Goal: Task Accomplishment & Management: Manage account settings

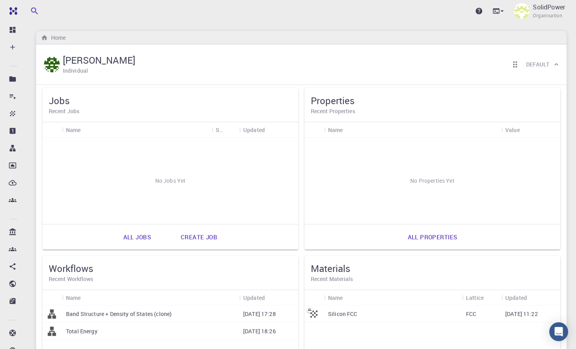
click at [536, 61] on h6 "Default" at bounding box center [538, 64] width 23 height 9
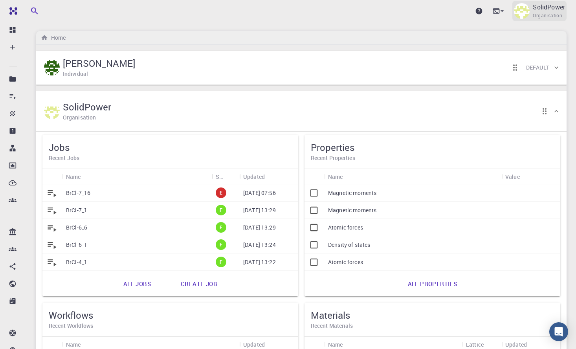
click at [554, 7] on p "SolidPower" at bounding box center [549, 6] width 32 height 9
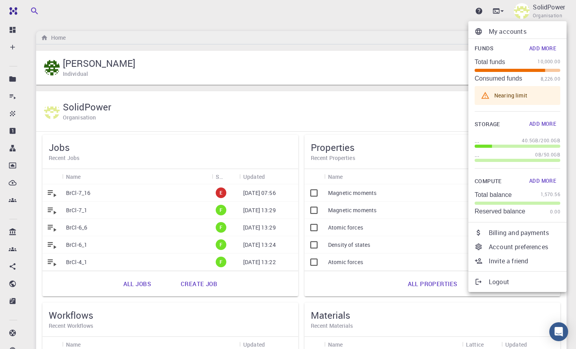
click at [482, 50] on span "Funds" at bounding box center [484, 49] width 19 height 10
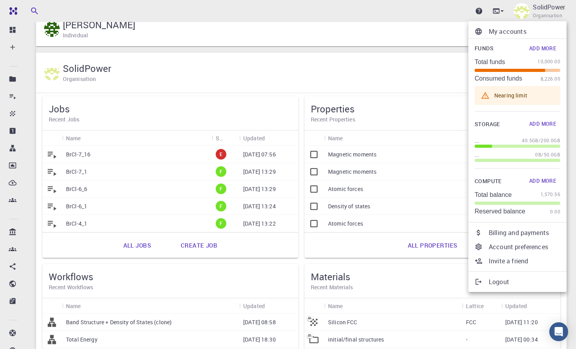
scroll to position [53, 0]
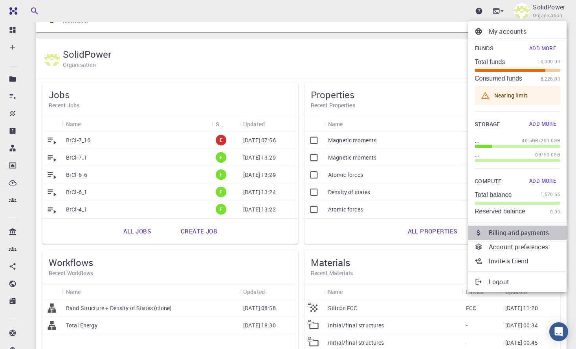
click at [503, 230] on p "Billing and payments" at bounding box center [525, 232] width 72 height 9
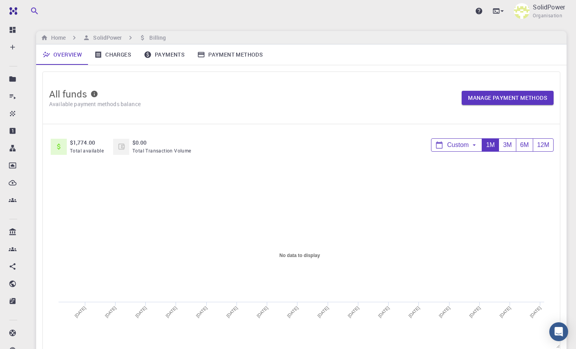
click at [122, 57] on link "Charges" at bounding box center [113, 54] width 50 height 20
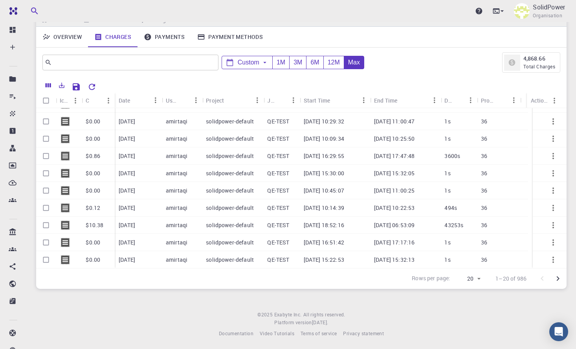
scroll to position [17, 0]
click at [559, 284] on button "Go to next page" at bounding box center [559, 279] width 16 height 16
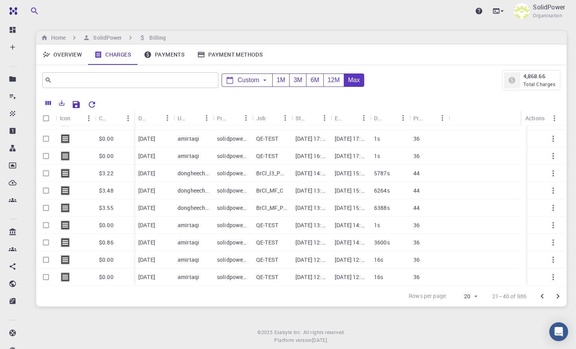
scroll to position [186, 0]
click at [558, 297] on icon "Go to next page" at bounding box center [558, 296] width 3 height 5
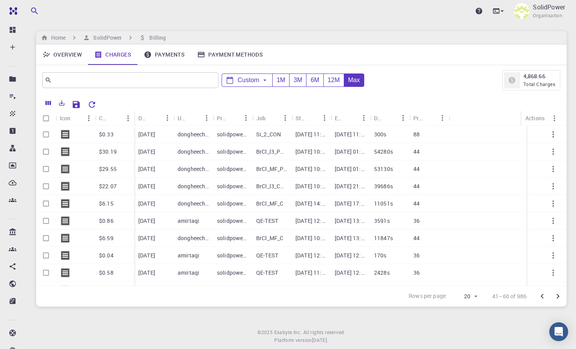
scroll to position [0, 0]
click at [545, 296] on icon "Go to previous page" at bounding box center [542, 296] width 9 height 9
